Goal: Information Seeking & Learning: Check status

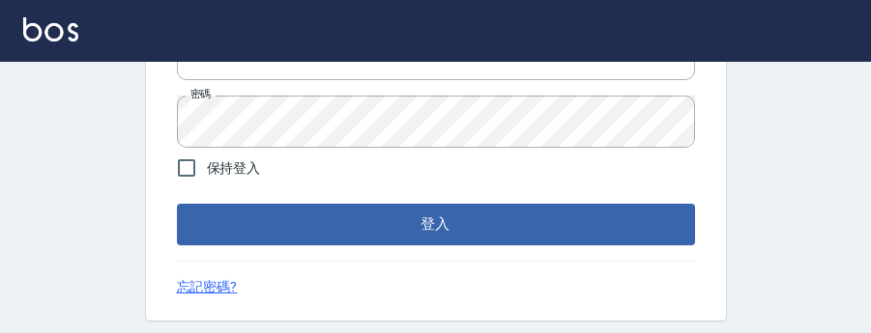
scroll to position [254, 0]
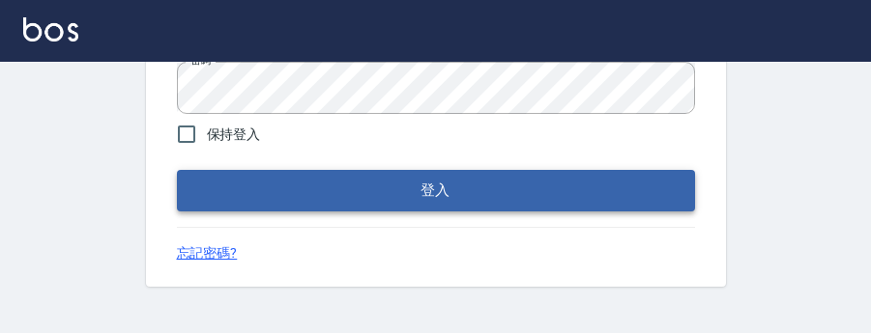
type input "0975350191"
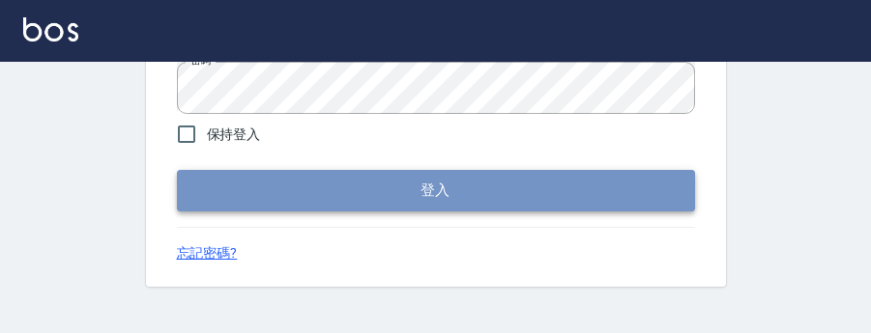
click at [233, 201] on button "登入" at bounding box center [436, 190] width 518 height 41
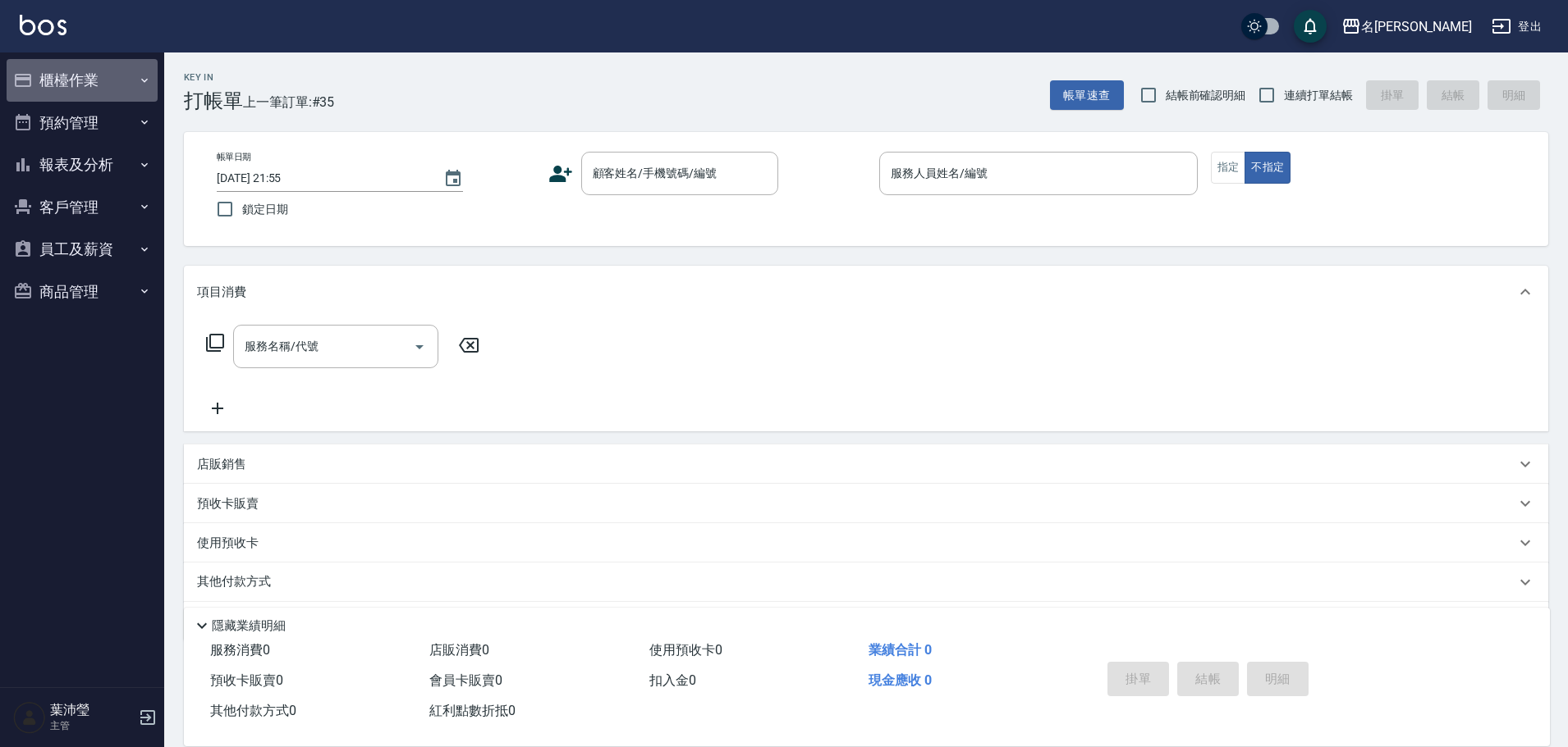
click at [69, 81] on button "櫃檯作業" at bounding box center [82, 81] width 151 height 42
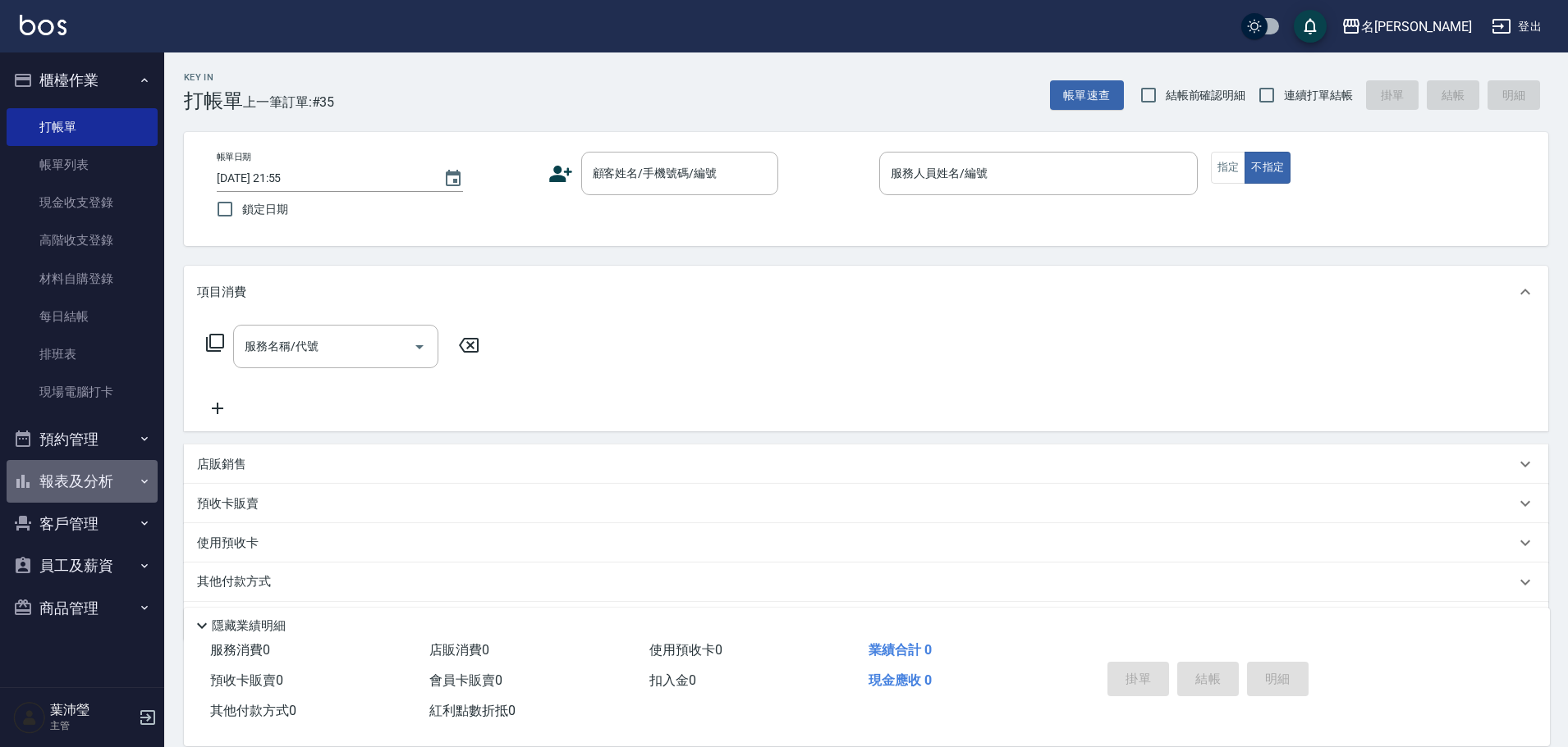
click at [92, 282] on button "報表及分析" at bounding box center [82, 481] width 151 height 42
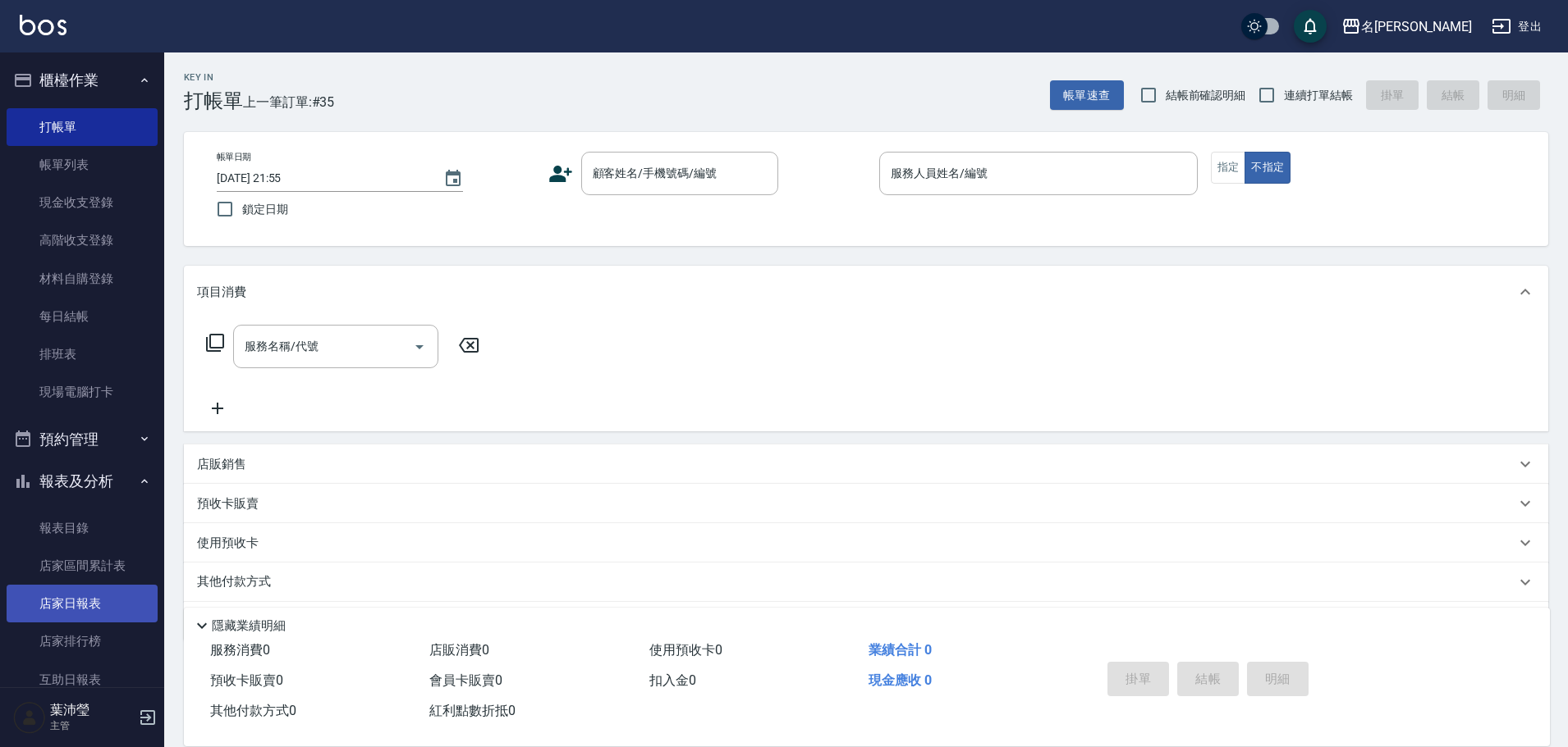
click at [44, 282] on link "店家日報表" at bounding box center [82, 604] width 151 height 37
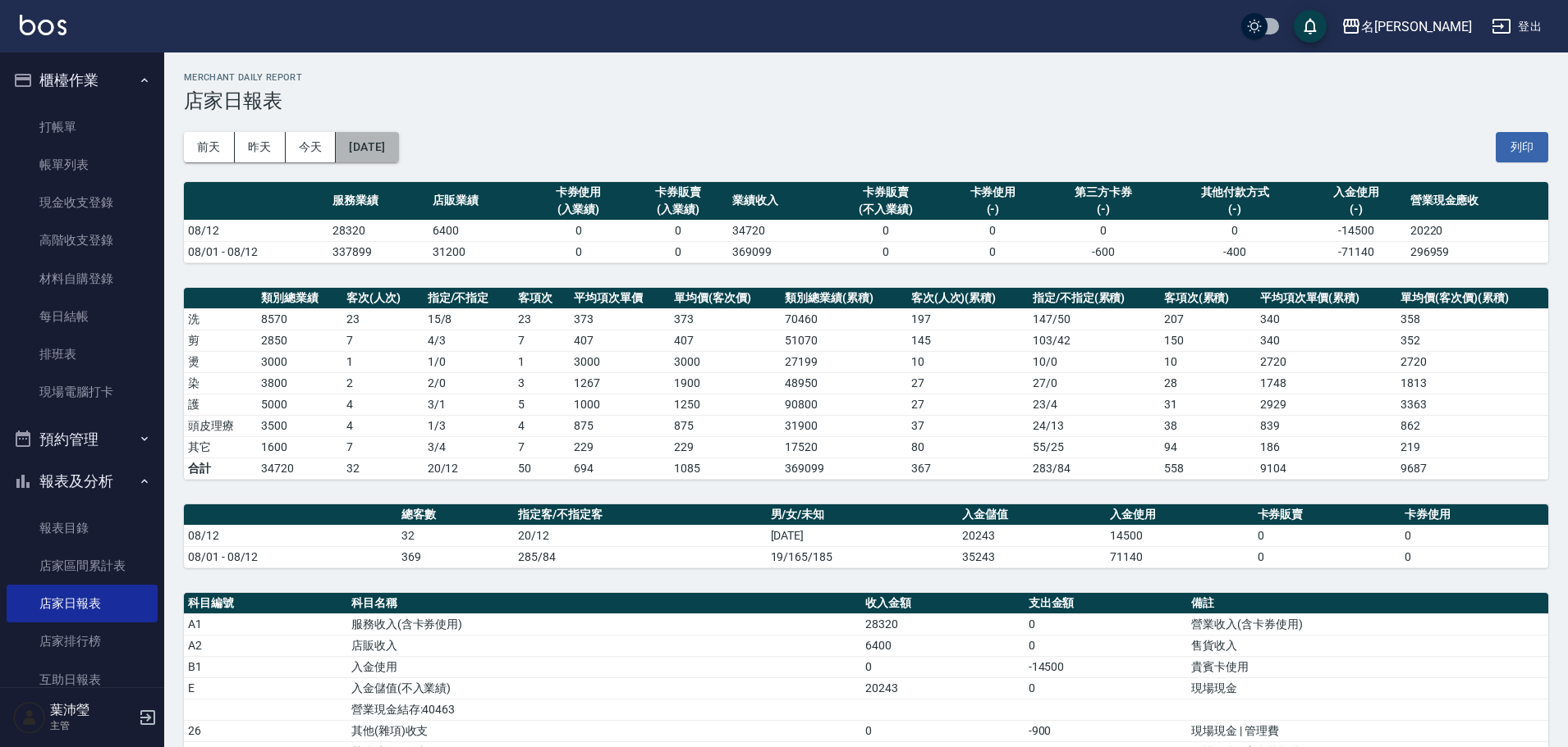
click at [390, 154] on button "[DATE]" at bounding box center [366, 148] width 62 height 31
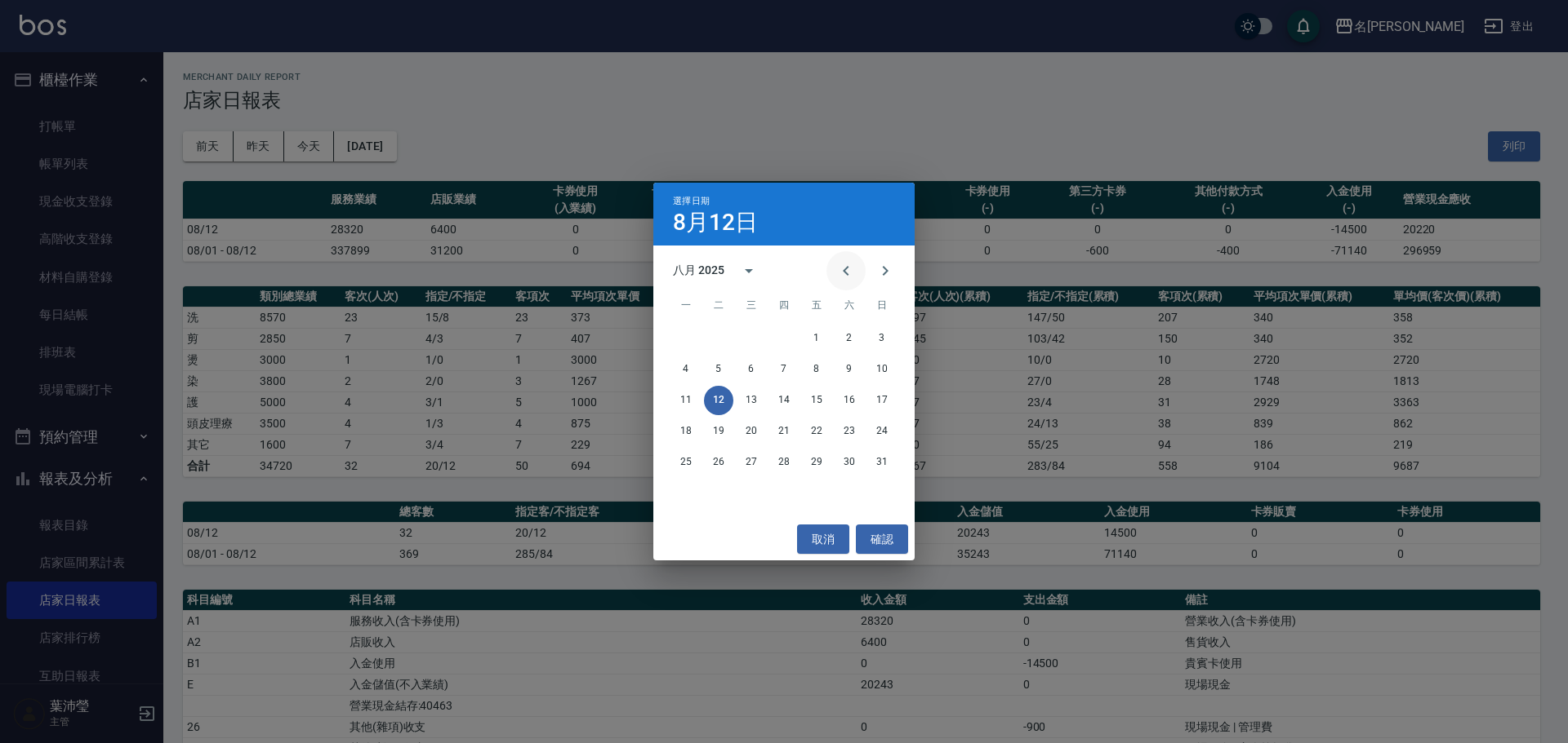
click at [747, 277] on icon "Previous month" at bounding box center [846, 270] width 19 height 19
click at [747, 280] on button "12" at bounding box center [849, 369] width 30 height 30
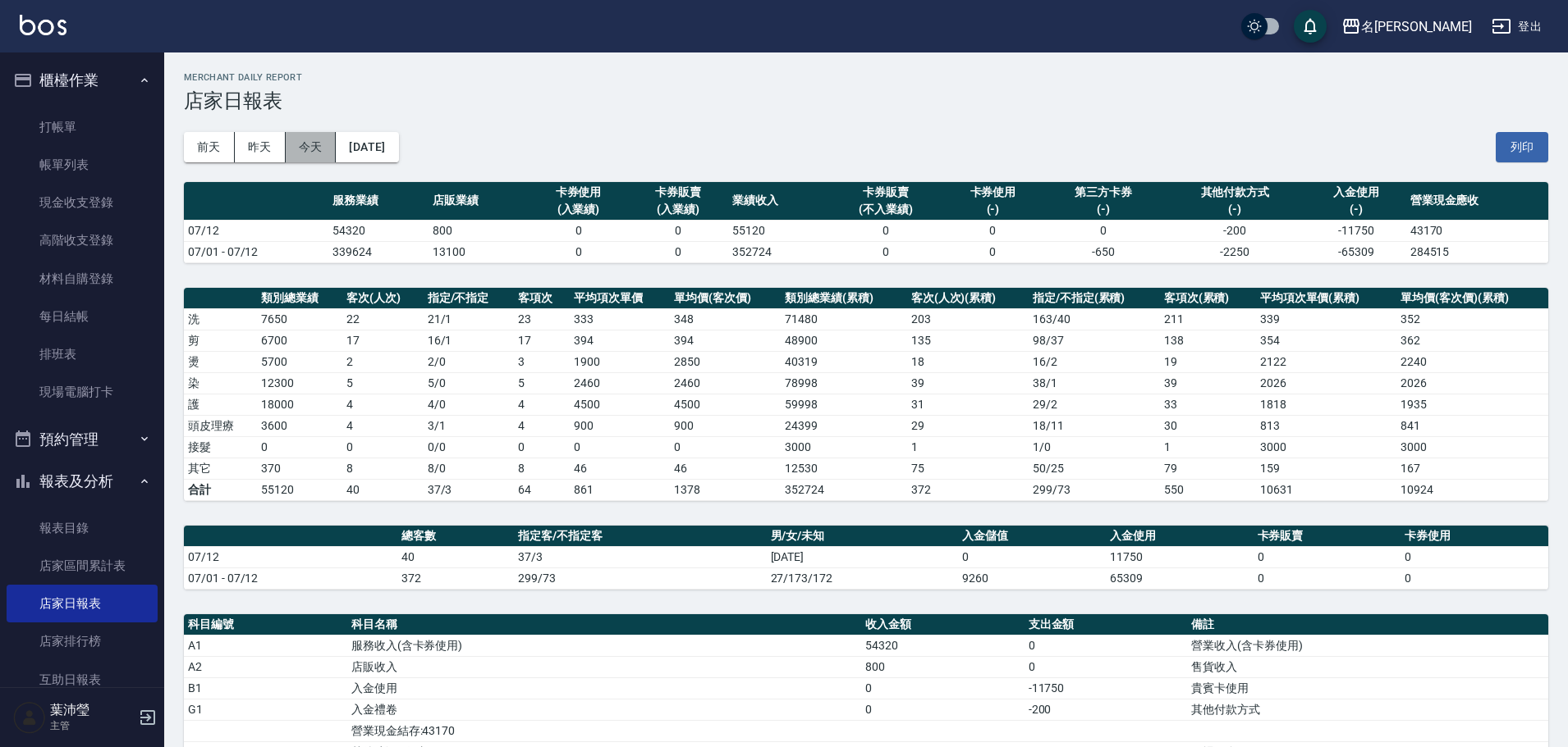
click at [291, 149] on button "今天" at bounding box center [311, 148] width 51 height 31
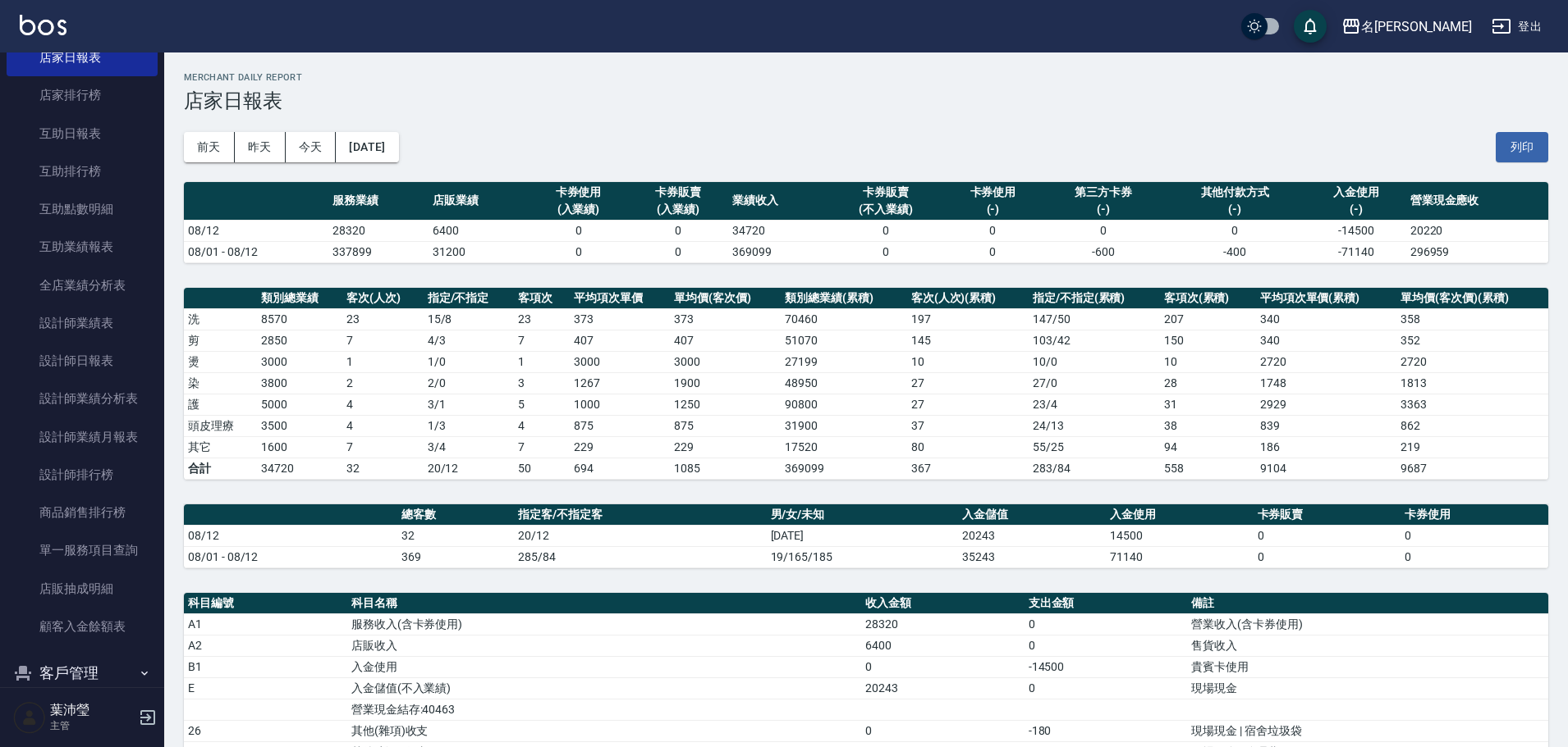
scroll to position [575, 0]
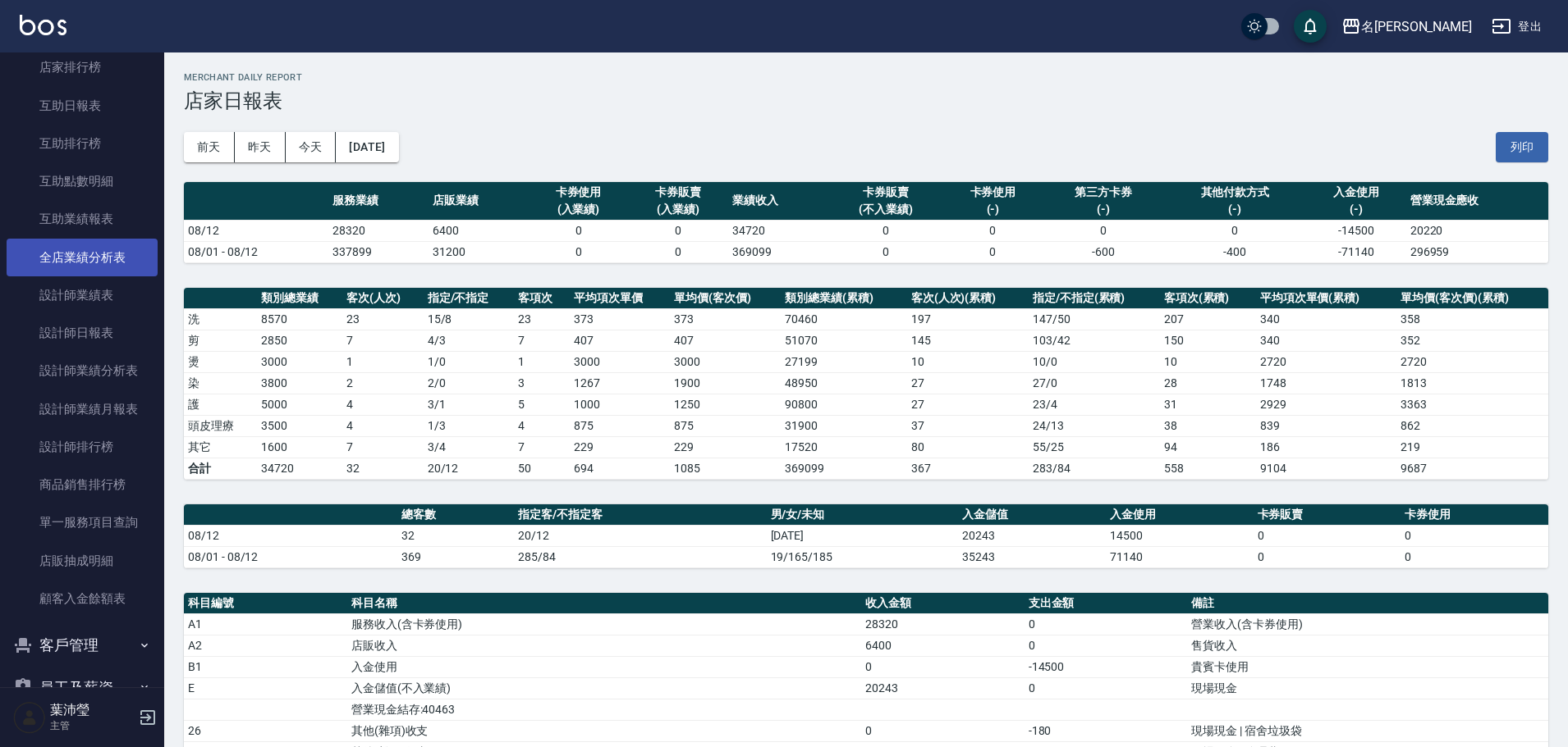
click at [63, 247] on link "全店業績分析表" at bounding box center [82, 257] width 151 height 37
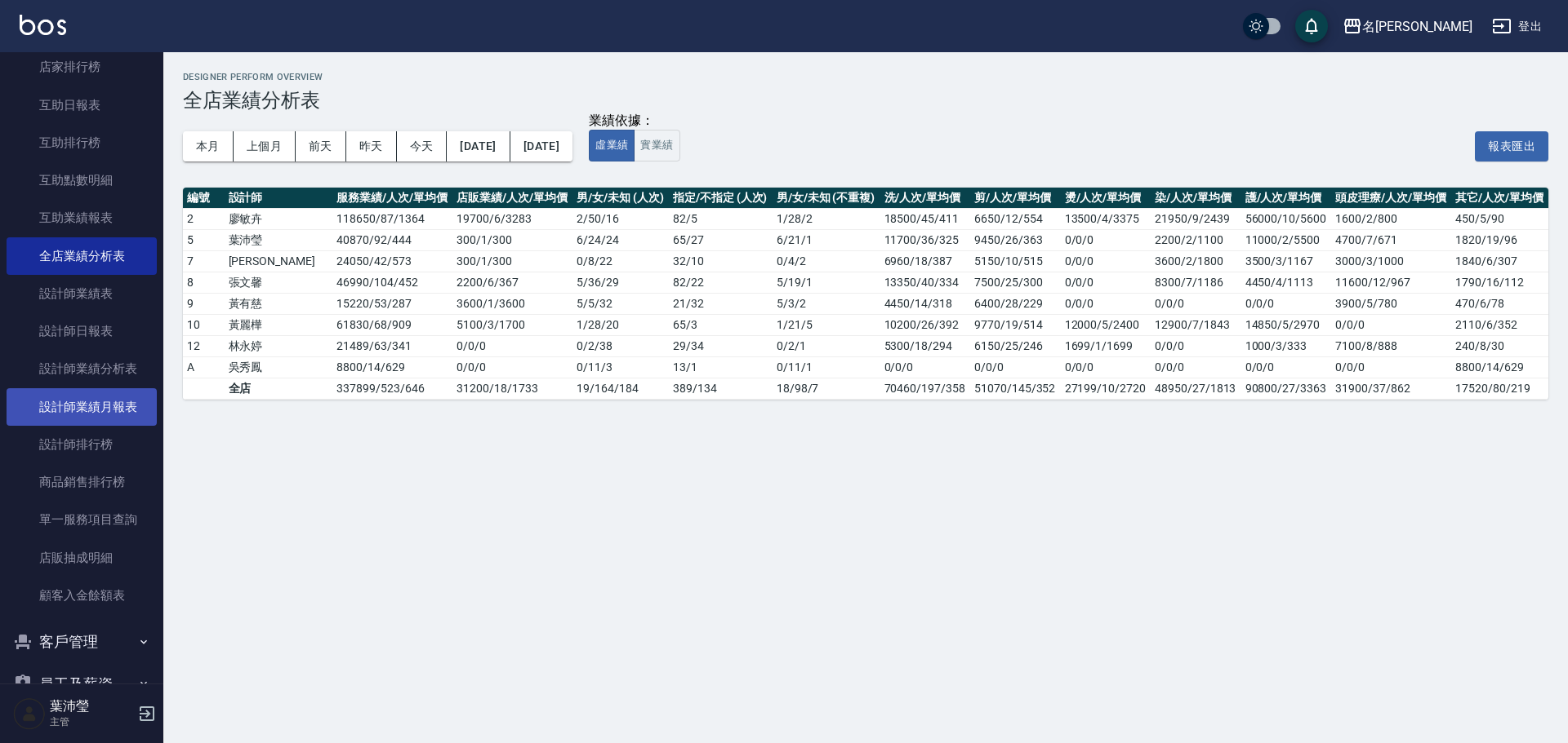
click at [127, 280] on link "設計師業績月報表" at bounding box center [82, 407] width 150 height 37
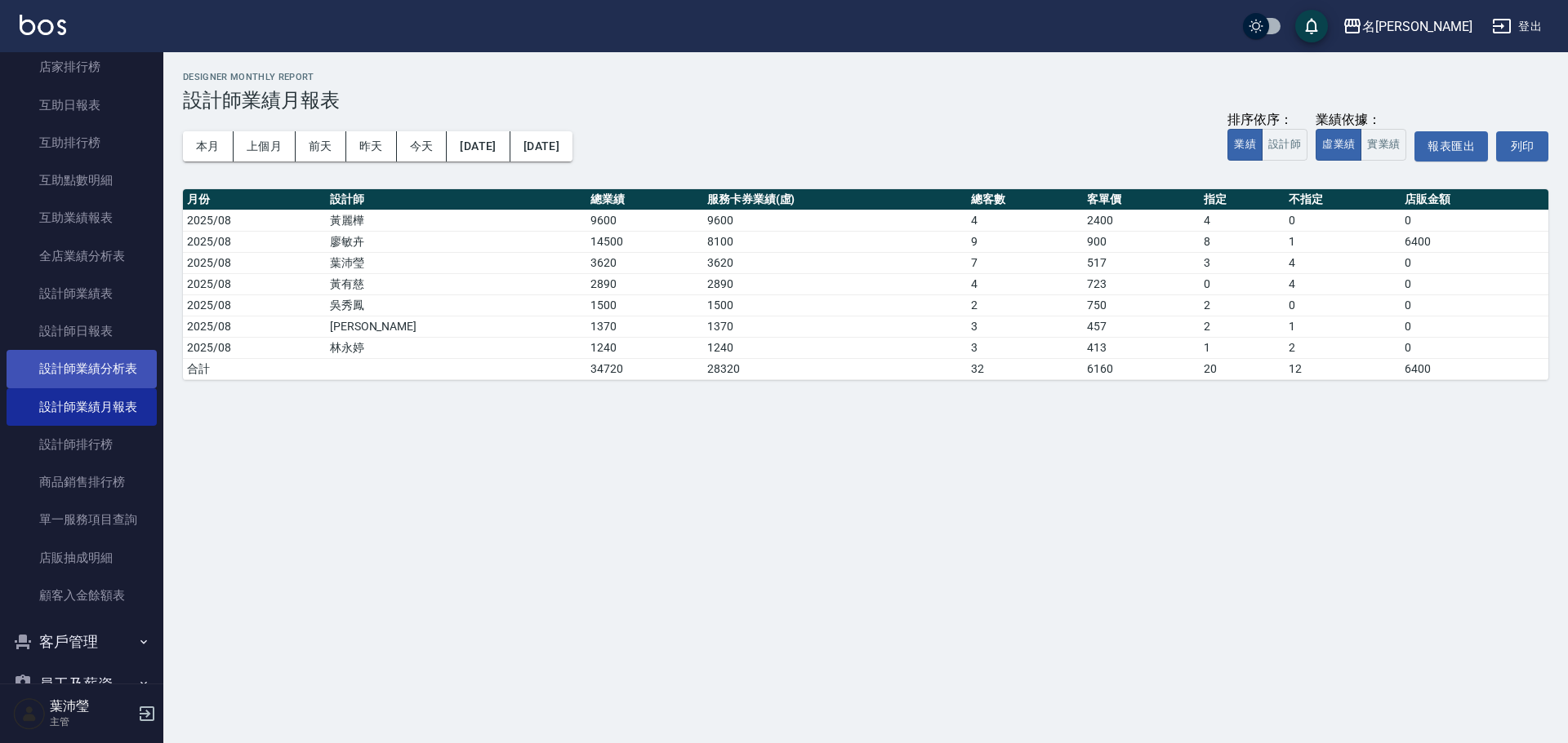
click at [124, 280] on link "設計師業績分析表" at bounding box center [82, 369] width 150 height 37
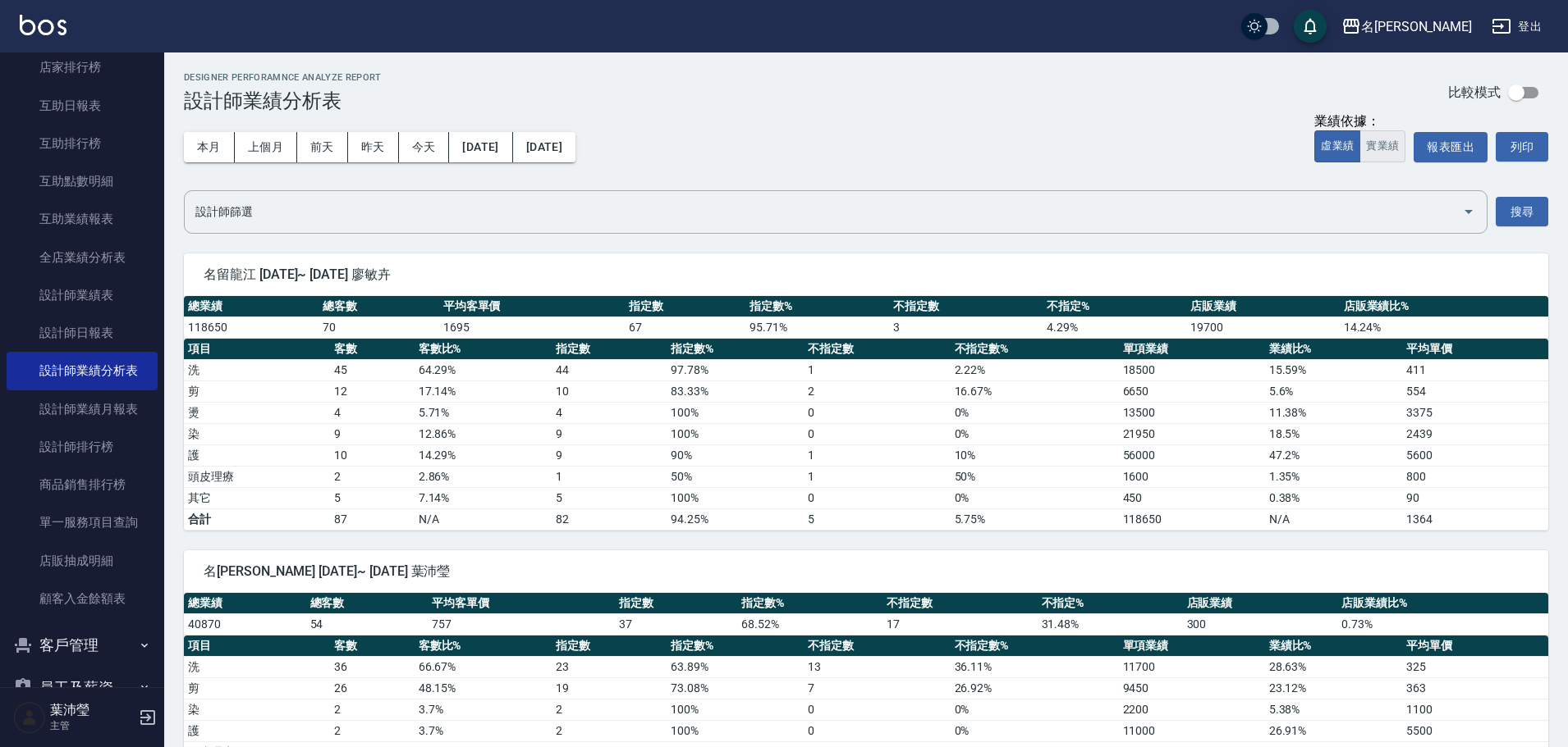
click at [751, 151] on button "實業績" at bounding box center [1383, 147] width 46 height 32
click at [751, 153] on button "報表匯出" at bounding box center [1450, 148] width 74 height 31
click at [253, 153] on button "上個月" at bounding box center [265, 148] width 62 height 31
click at [552, 150] on button "[DATE]" at bounding box center [544, 148] width 62 height 31
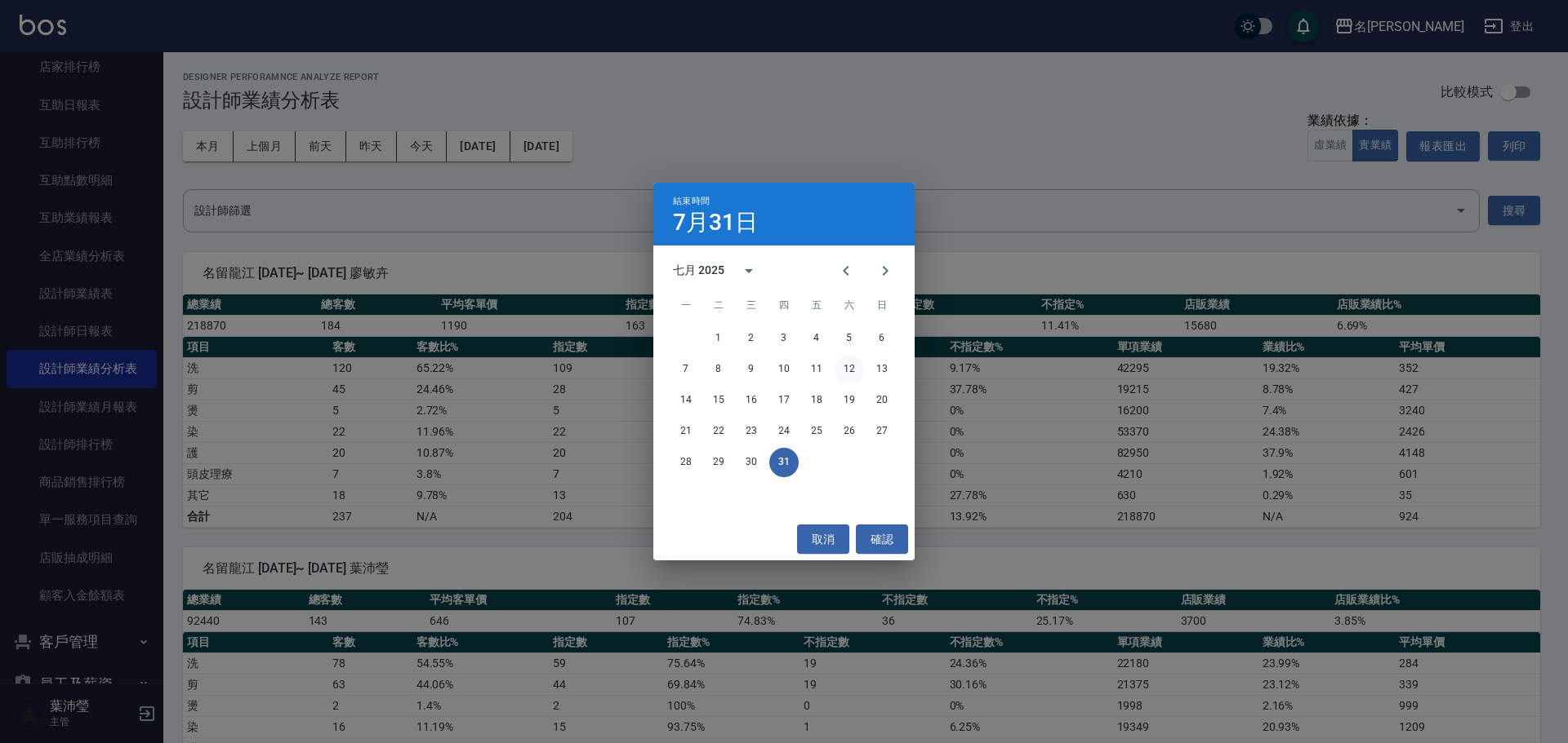
click at [747, 280] on button "12" at bounding box center [849, 369] width 30 height 30
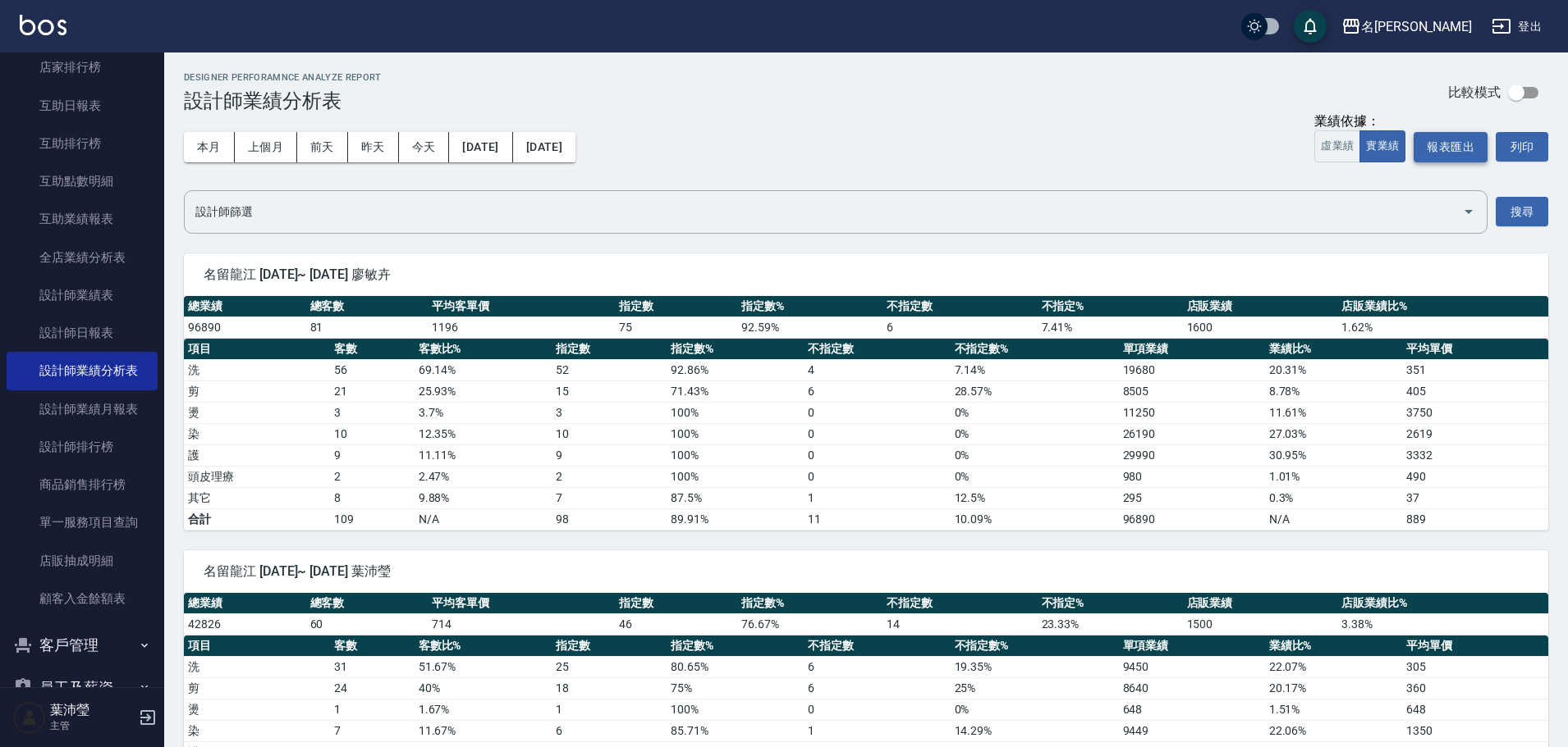
click at [751, 153] on button "報表匯出" at bounding box center [1450, 148] width 74 height 31
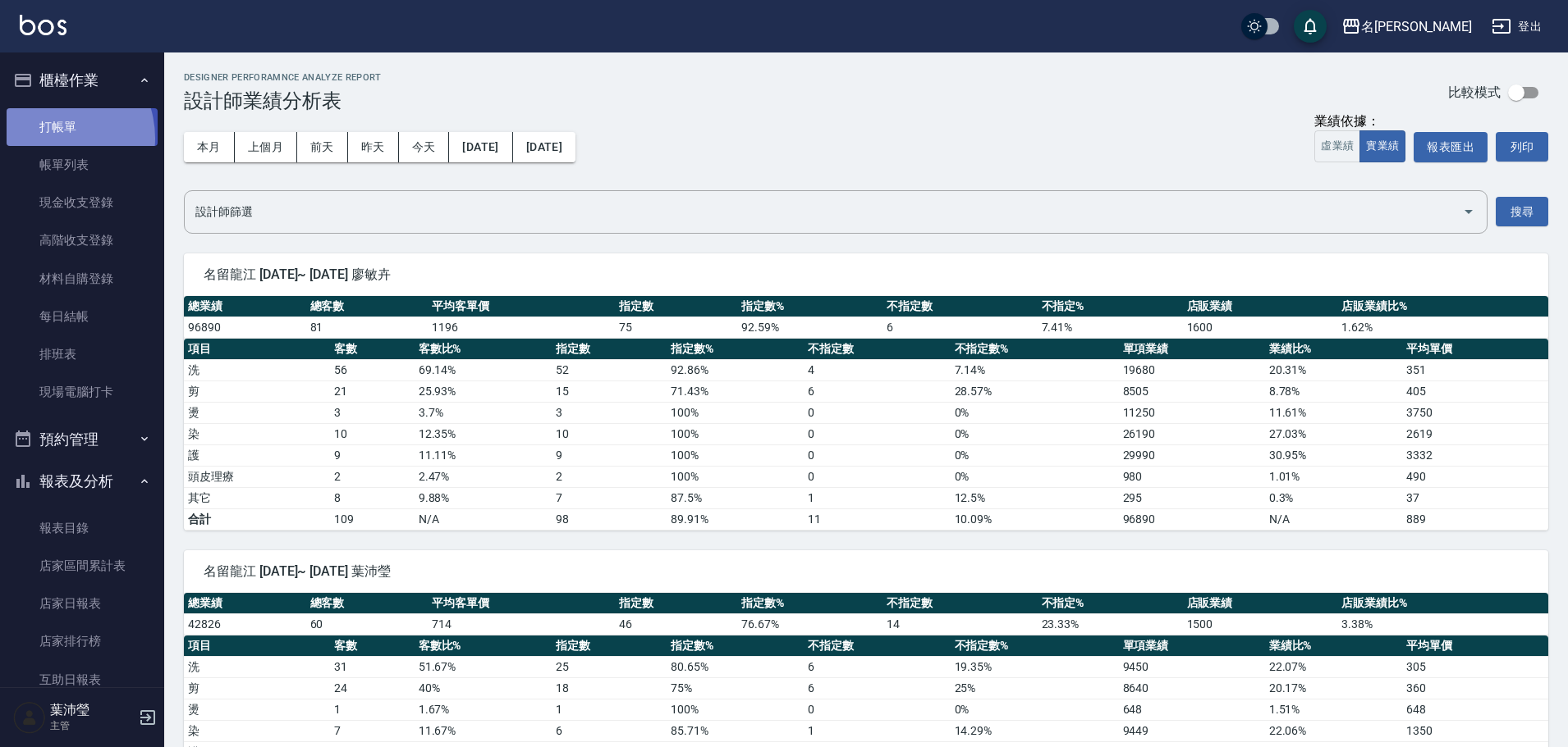
click at [48, 138] on link "打帳單" at bounding box center [82, 127] width 151 height 37
